Goal: Check status: Check status

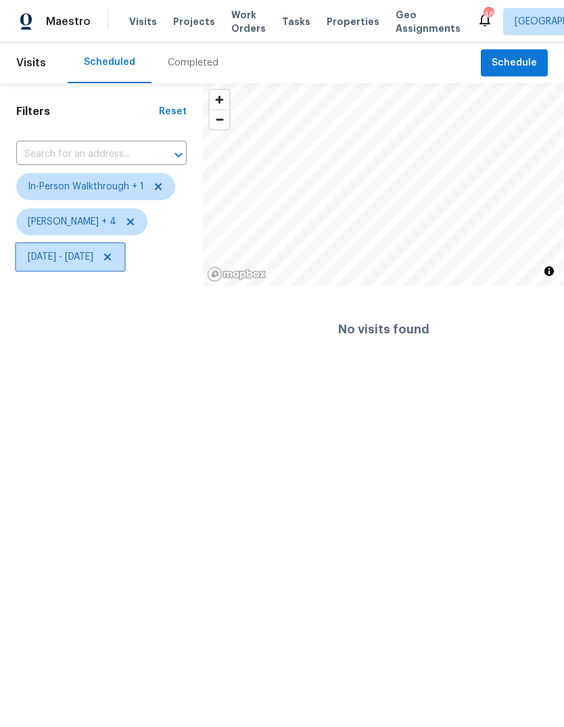
click at [113, 269] on span "[DATE] - [DATE]" at bounding box center [70, 257] width 108 height 27
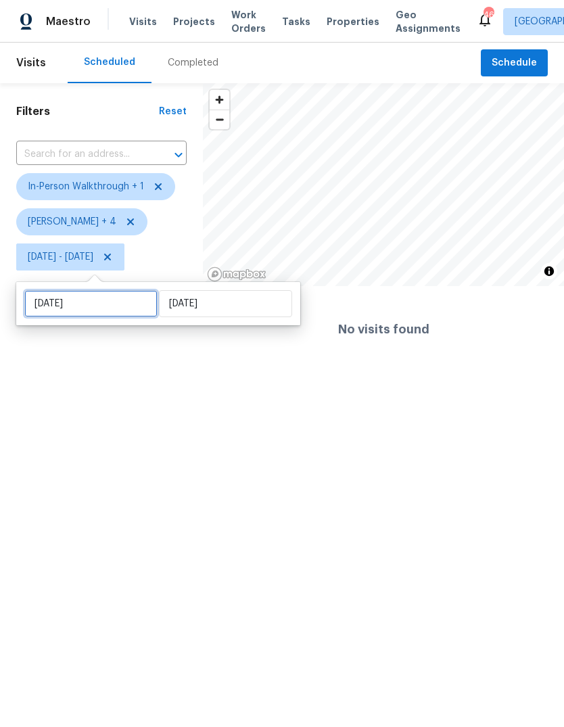
click at [116, 309] on input "[DATE]" at bounding box center [90, 303] width 133 height 27
select select "9"
select select "2025"
select select "10"
select select "2025"
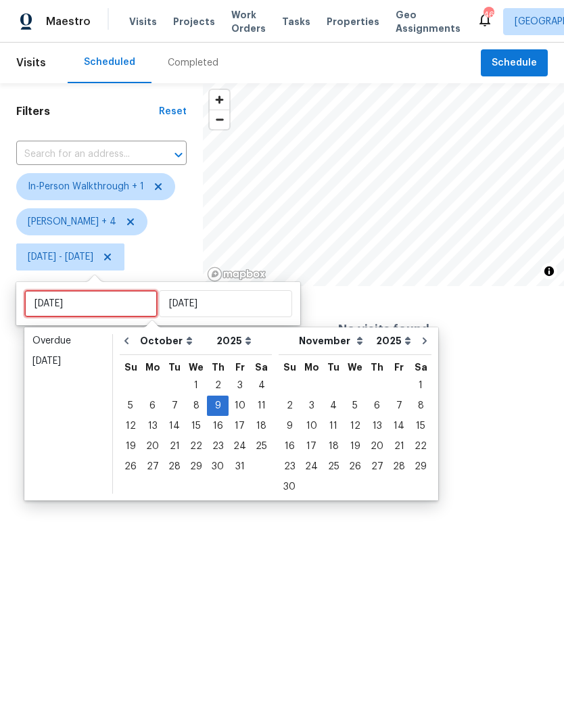
type input "[DATE]"
click at [217, 428] on div "16" at bounding box center [218, 426] width 22 height 19
type input "[DATE]"
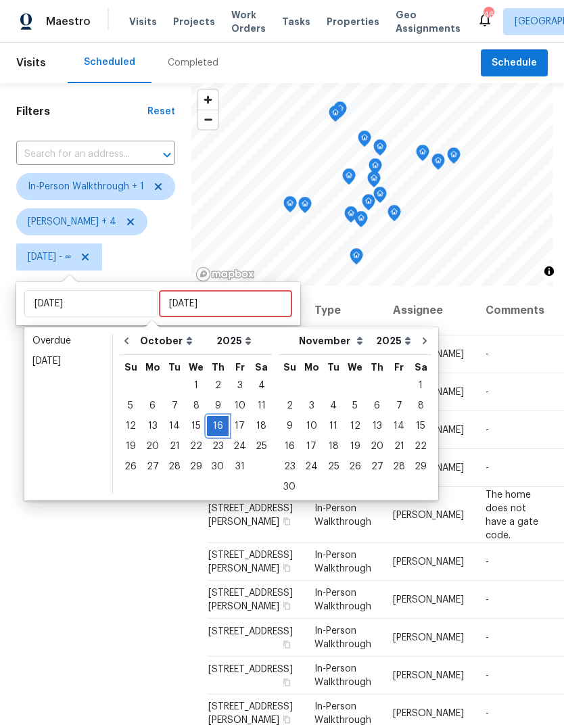
click at [223, 431] on div "16" at bounding box center [218, 426] width 22 height 19
type input "[DATE]"
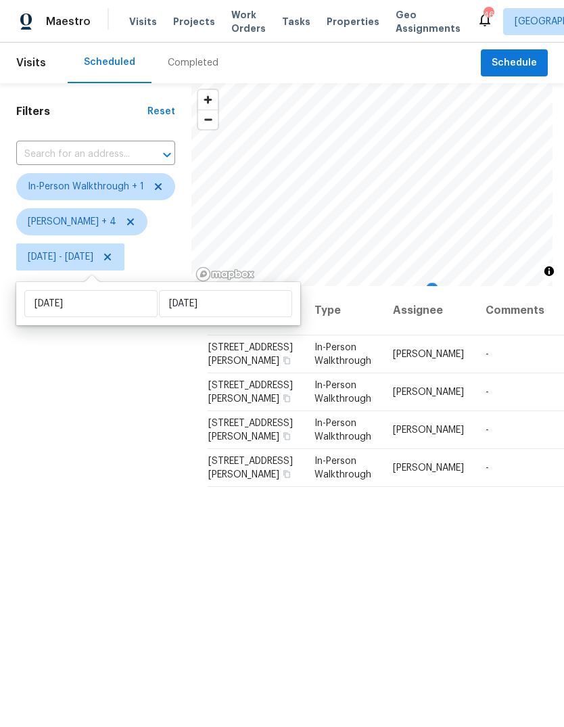
click at [84, 442] on div "Filters Reset ​ In-Person Walkthrough + 1 [PERSON_NAME] + 4 [DATE] - [DATE]" at bounding box center [95, 475] width 191 height 785
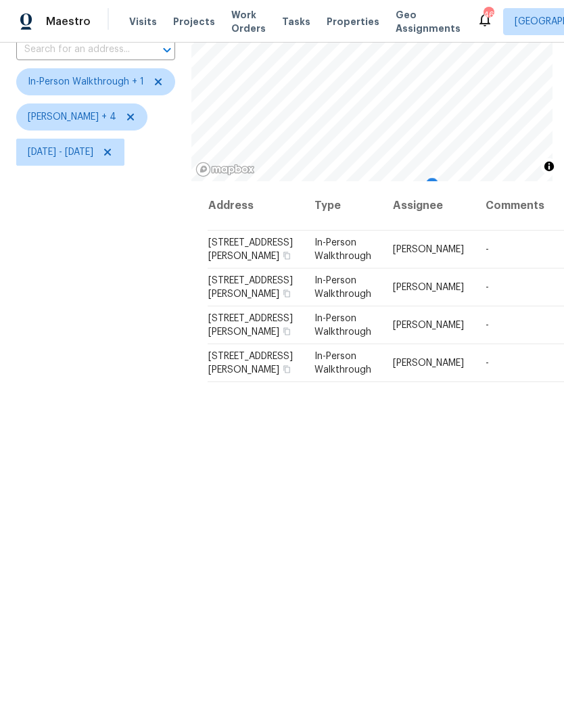
scroll to position [106, 0]
